Goal: Information Seeking & Learning: Learn about a topic

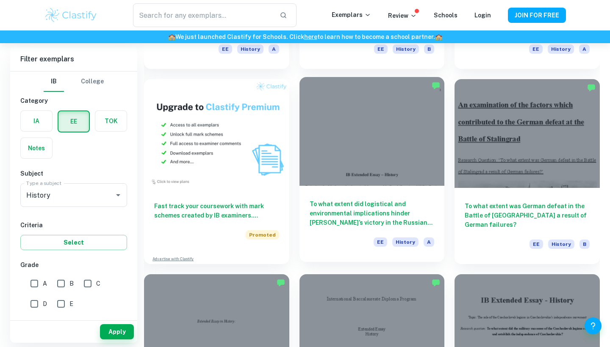
scroll to position [417, 0]
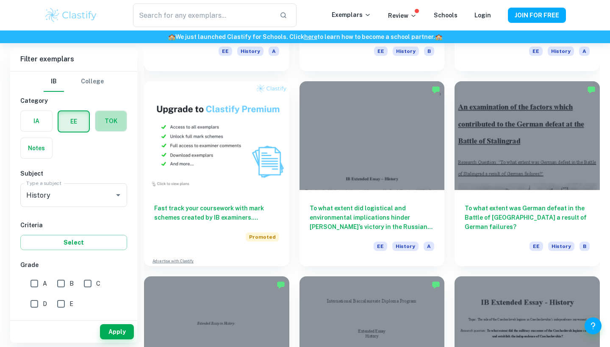
click at [108, 127] on label "button" at bounding box center [110, 121] width 31 height 20
click at [0, 0] on input "radio" at bounding box center [0, 0] width 0 height 0
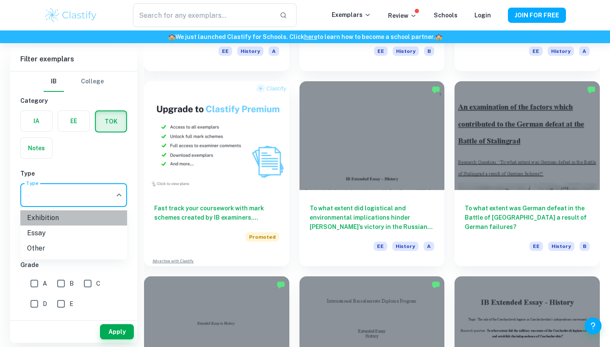
click at [66, 218] on li "Exhibition" at bounding box center [73, 218] width 107 height 15
type input "Exhibition"
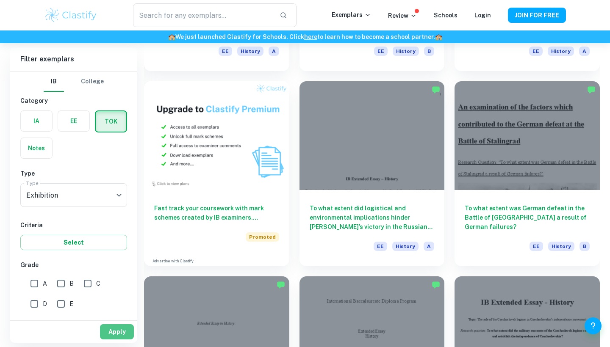
click at [112, 331] on button "Apply" at bounding box center [117, 332] width 34 height 15
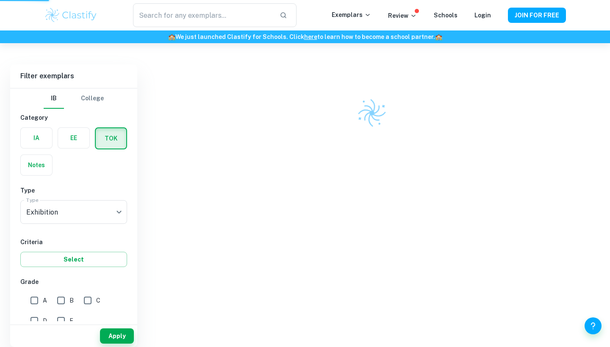
scroll to position [43, 0]
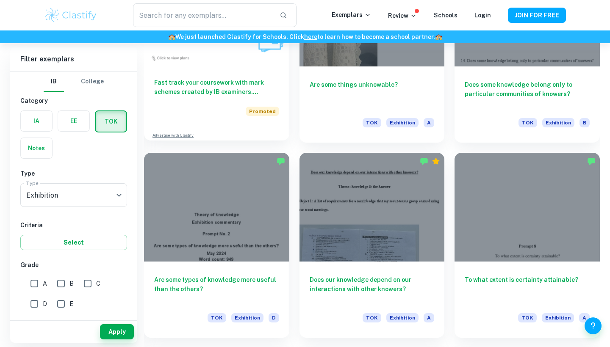
scroll to position [718, 0]
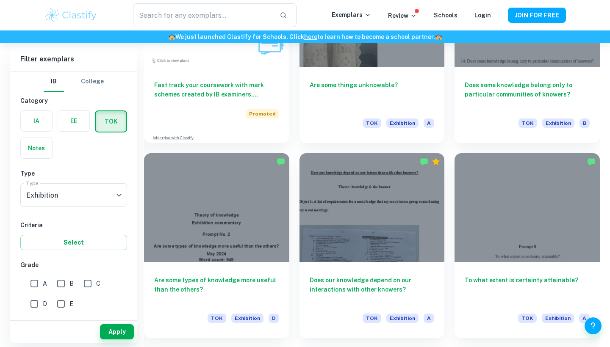
click at [33, 279] on input "A" at bounding box center [34, 283] width 17 height 17
checkbox input "true"
click at [108, 331] on button "Apply" at bounding box center [117, 332] width 34 height 15
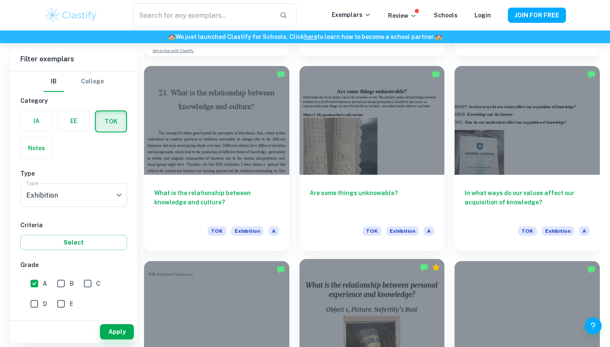
scroll to position [804, 0]
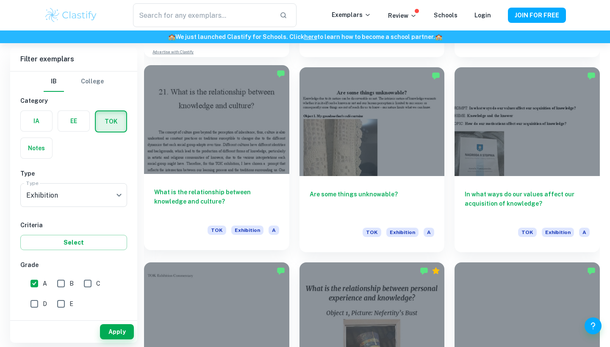
click at [244, 181] on div "What is the relationship between knowledge and culture? TOK Exhibition A" at bounding box center [216, 212] width 145 height 76
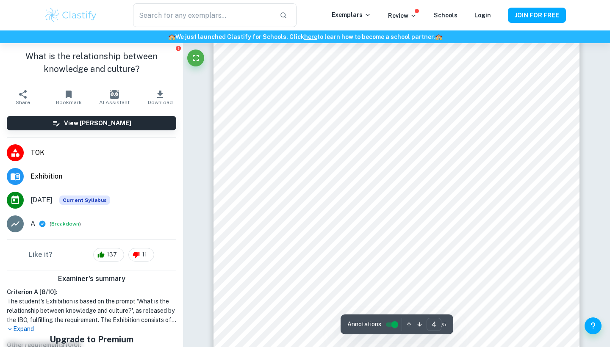
scroll to position [1766, 0]
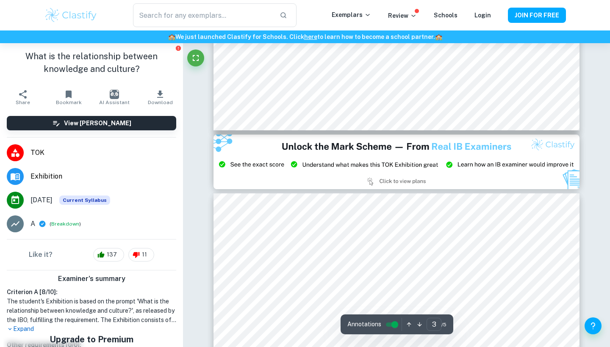
type input "2"
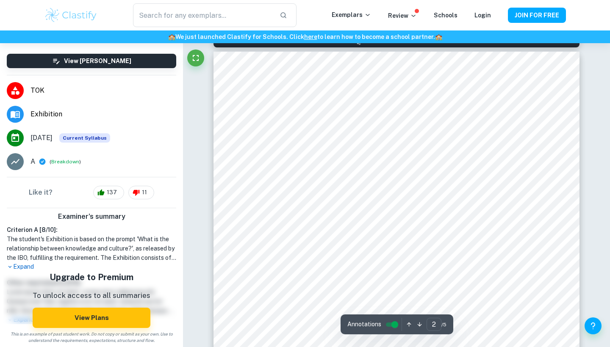
scroll to position [589, 0]
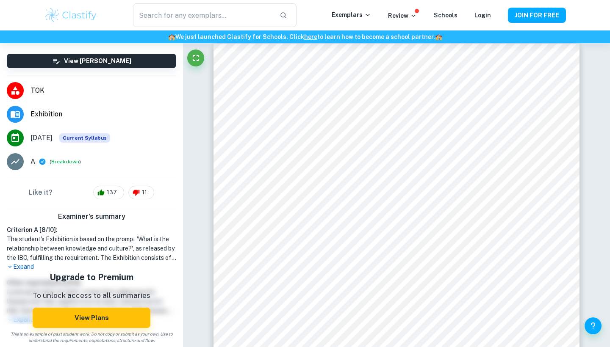
click at [19, 269] on p "Expand" at bounding box center [91, 267] width 169 height 9
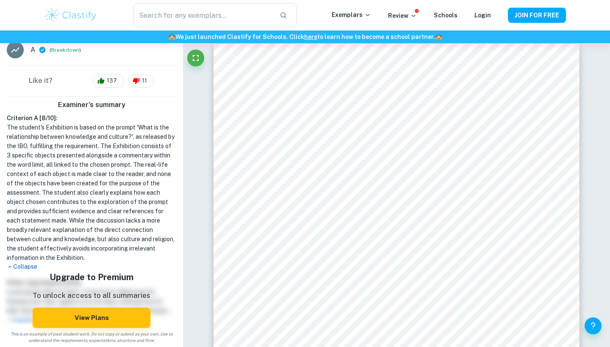
scroll to position [174, 0]
click at [15, 266] on p "Collapse" at bounding box center [91, 267] width 169 height 9
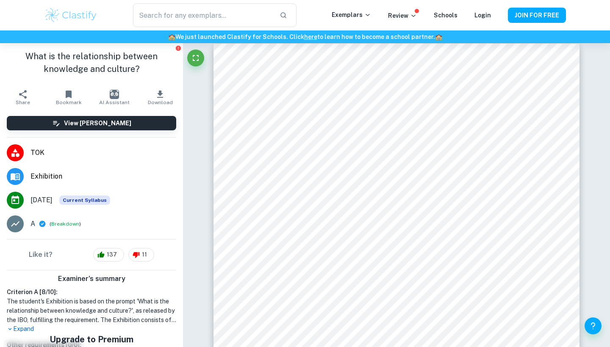
scroll to position [0, 0]
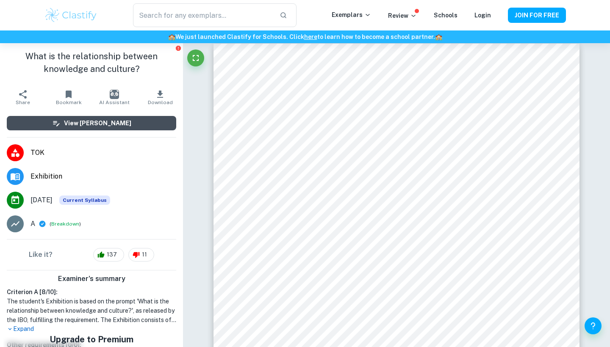
click at [58, 124] on button "View [PERSON_NAME]" at bounding box center [91, 123] width 169 height 14
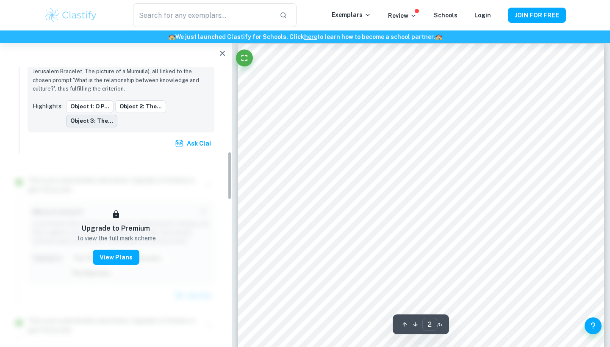
scroll to position [481, 0]
click at [108, 253] on button "View Plans" at bounding box center [116, 256] width 47 height 15
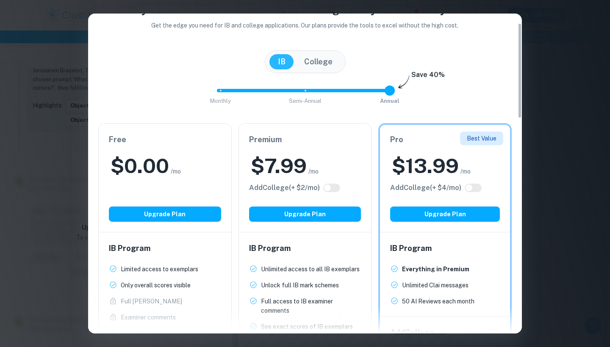
scroll to position [31, 0]
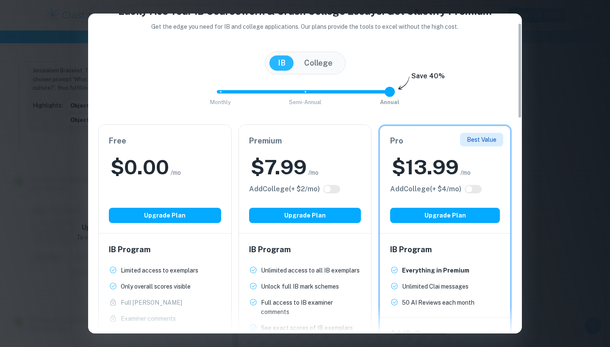
click at [221, 90] on span "Monthly Semi-Annual Annual" at bounding box center [304, 92] width 169 height 14
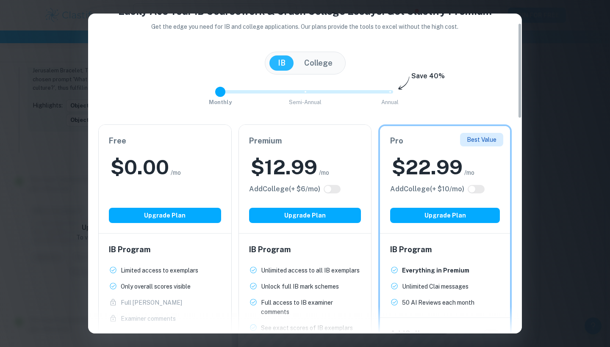
click at [306, 93] on span at bounding box center [305, 91] width 176 height 3
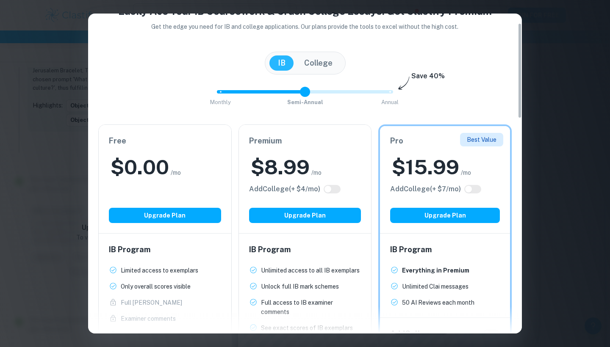
click at [391, 94] on div "Monthly Semi-Annual Annual Save 40%" at bounding box center [305, 96] width 414 height 23
type input "2"
click at [390, 93] on span "Monthly Semi-Annual Annual" at bounding box center [304, 92] width 169 height 14
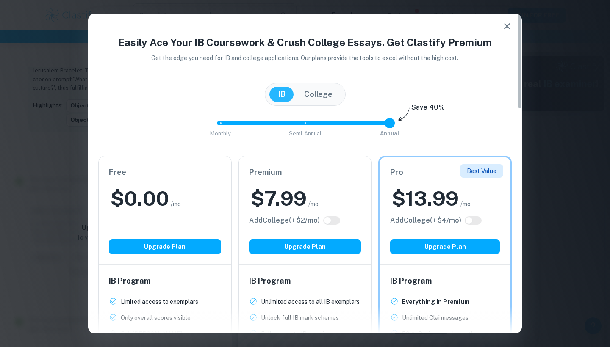
scroll to position [501, 0]
click at [511, 30] on icon "button" at bounding box center [507, 26] width 10 height 10
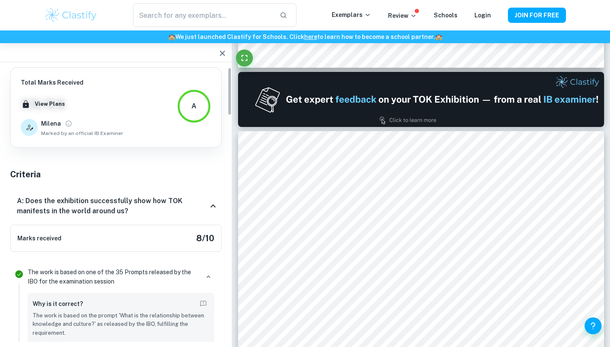
scroll to position [0, 0]
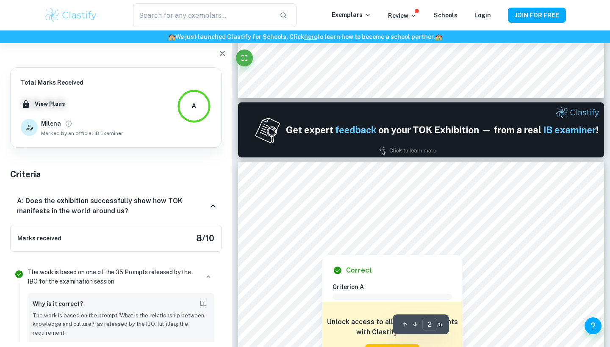
type input "1"
